Goal: Task Accomplishment & Management: Use online tool/utility

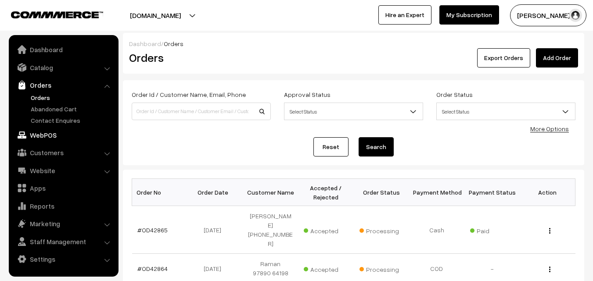
click at [55, 137] on link "WebPOS" at bounding box center [63, 135] width 104 height 16
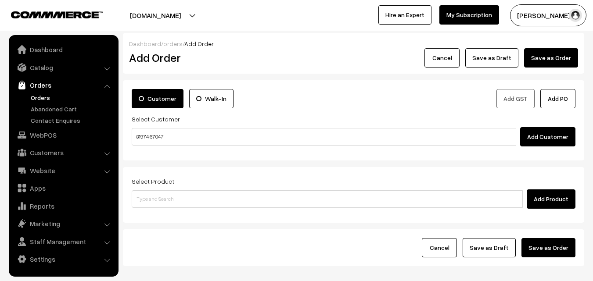
click at [149, 133] on input "81974 67047" at bounding box center [324, 137] width 384 height 18
drag, startPoint x: 153, startPoint y: 146, endPoint x: 154, endPoint y: 151, distance: 5.4
click at [154, 146] on ul "Preethy Vijay 81974 67047 [8197467047]" at bounding box center [325, 153] width 387 height 14
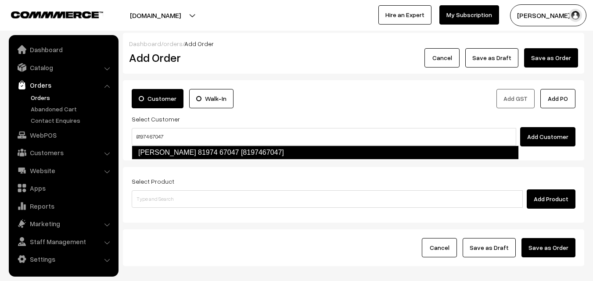
click at [162, 152] on link "Preethy Vijay 81974 67047 [8197467047]" at bounding box center [325, 153] width 387 height 14
type input "81974 67047"
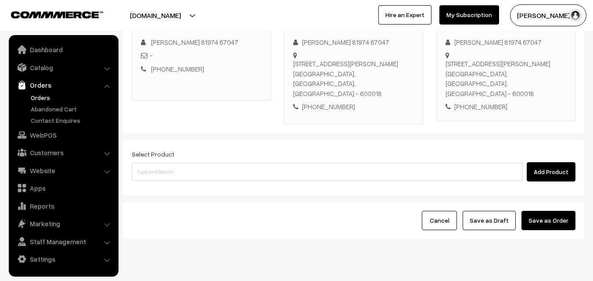
scroll to position [150, 0]
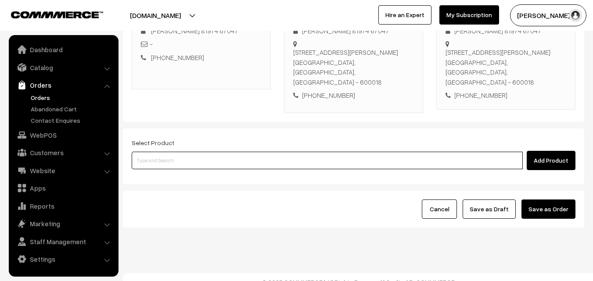
click at [293, 153] on input at bounding box center [327, 161] width 391 height 18
click at [205, 152] on input at bounding box center [327, 161] width 391 height 18
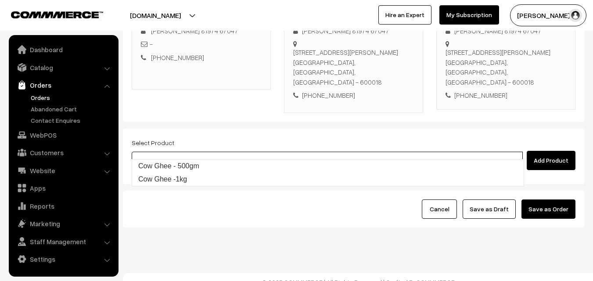
type input "Cow Ghee -1kg"
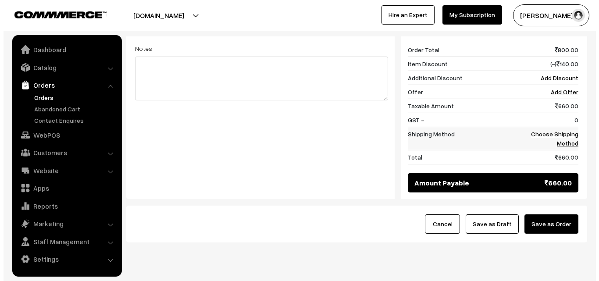
scroll to position [377, 0]
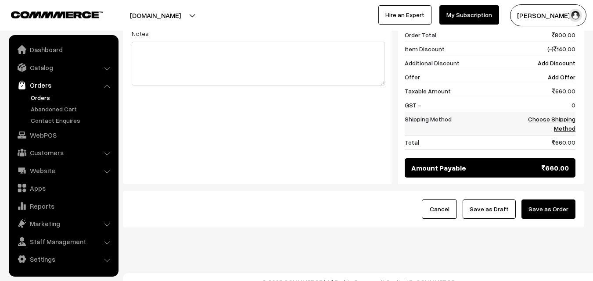
click at [559, 115] on link "Choose Shipping Method" at bounding box center [551, 123] width 47 height 17
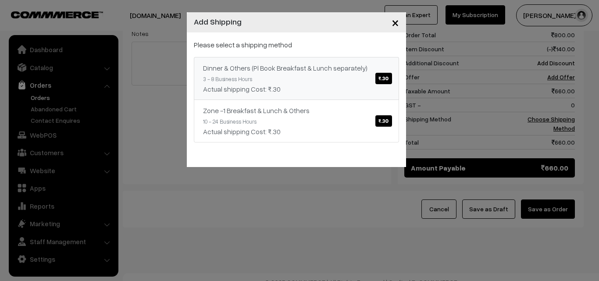
click at [394, 80] on link "Dinner & Others (Pl Book Breakfast & Lunch separately) ₹.30 3 - 8 Business Hour…" at bounding box center [296, 78] width 205 height 43
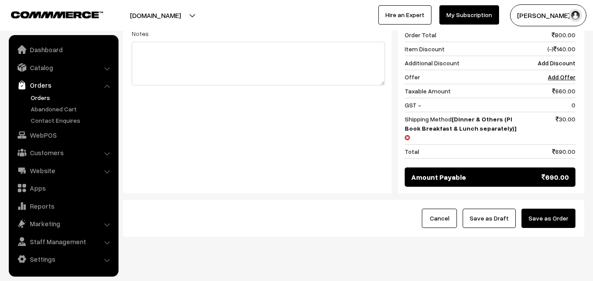
drag, startPoint x: 548, startPoint y: 201, endPoint x: 496, endPoint y: 203, distance: 51.4
click at [548, 209] on button "Save as Order" at bounding box center [548, 218] width 54 height 19
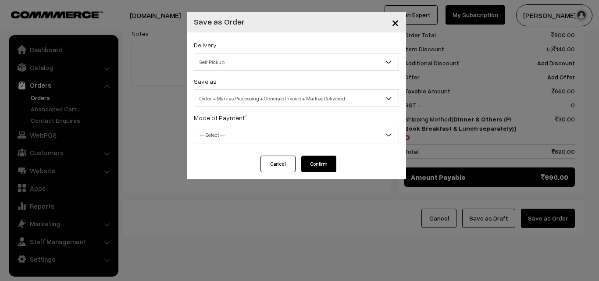
click at [260, 91] on span "Order + Mark as Processing + Generate Invoice + Mark as Delivered" at bounding box center [296, 98] width 204 height 15
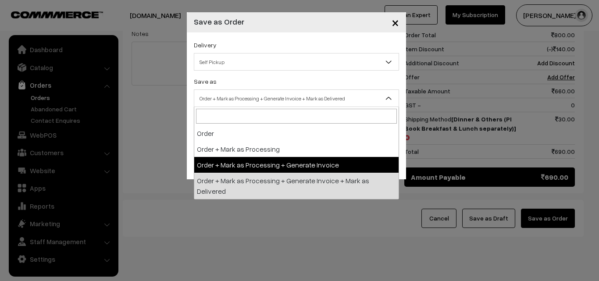
select select "3"
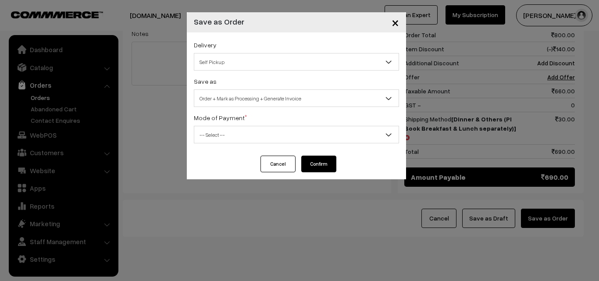
click at [235, 144] on div "Delivery Self Pickup Dinner & Others (Pl Book Breakfast & Lunch separately) (₹3…" at bounding box center [296, 93] width 219 height 123
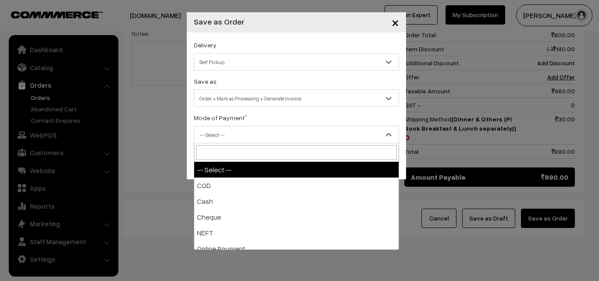
click at [235, 133] on span "-- Select --" at bounding box center [296, 134] width 204 height 15
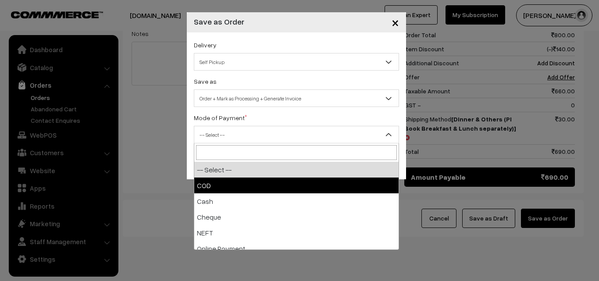
select select "2"
checkbox input "true"
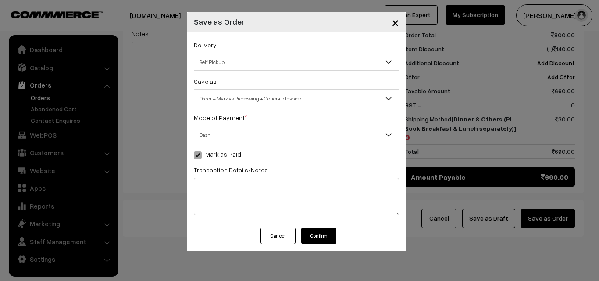
drag, startPoint x: 310, startPoint y: 234, endPoint x: 228, endPoint y: 234, distance: 81.6
click at [311, 234] on button "Confirm" at bounding box center [318, 236] width 35 height 17
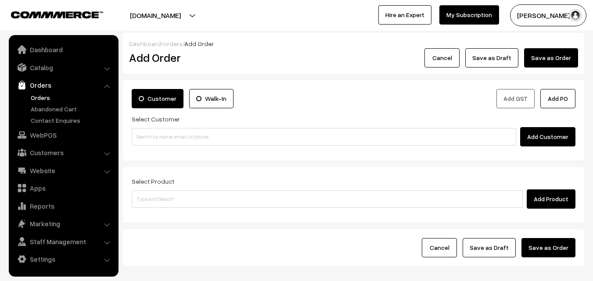
click at [49, 96] on link "Orders" at bounding box center [72, 97] width 87 height 9
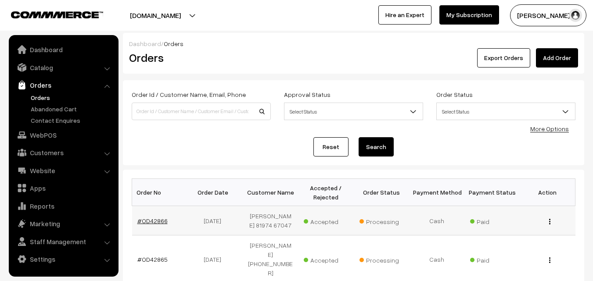
click at [158, 220] on link "#OD42866" at bounding box center [152, 220] width 30 height 7
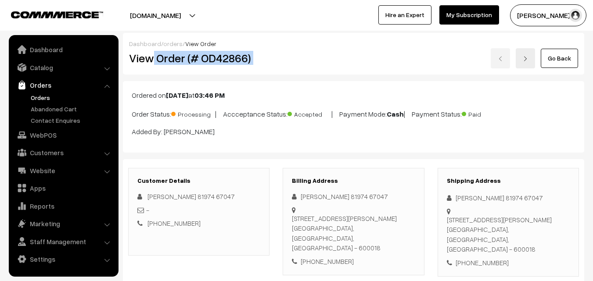
click at [304, 55] on div "View Order (# OD42866) Go Back" at bounding box center [353, 58] width 462 height 20
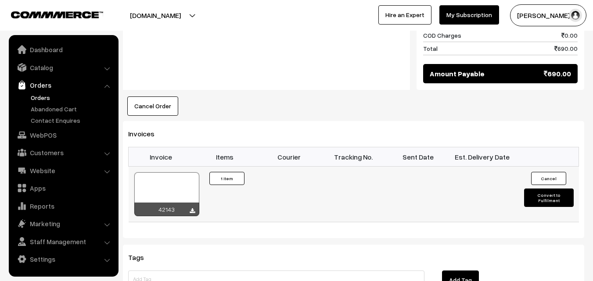
scroll to position [527, 0]
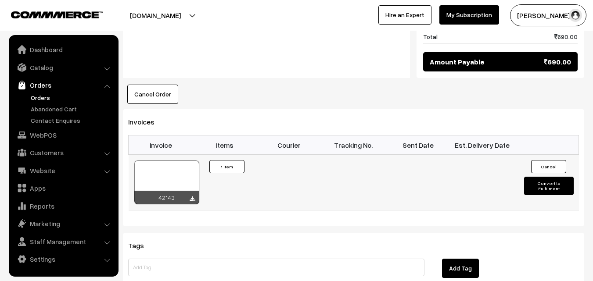
click at [160, 178] on div at bounding box center [166, 183] width 65 height 44
click at [56, 132] on link "WebPOS" at bounding box center [63, 135] width 104 height 16
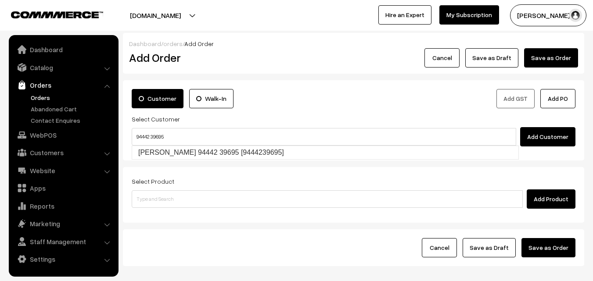
click at [152, 133] on input "94442 39695" at bounding box center [324, 137] width 384 height 18
type input "Anand Baskaran 94442 39695 [9444239695]"
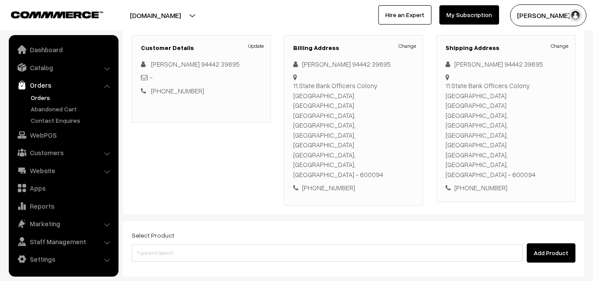
scroll to position [116, 0]
click at [216, 152] on div "Customer Walk-In Add GST Add PO Select Customer Add Customer Customer Details U…" at bounding box center [353, 89] width 461 height 251
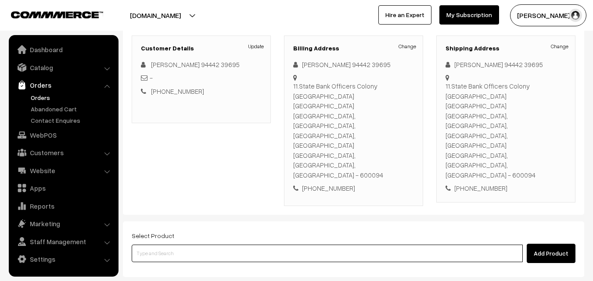
click at [220, 245] on input at bounding box center [327, 254] width 391 height 18
click at [230, 245] on input at bounding box center [327, 254] width 391 height 18
type input "karv"
